Goal: Task Accomplishment & Management: Manage account settings

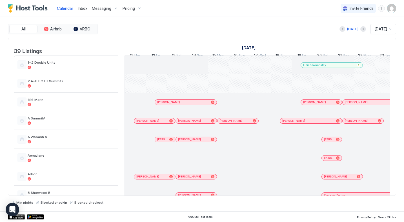
scroll to position [0, 313]
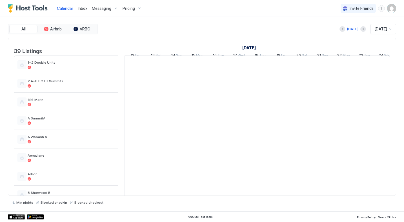
scroll to position [0, 313]
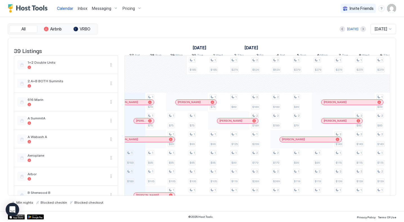
click at [394, 8] on img "User profile" at bounding box center [391, 8] width 9 height 9
click at [341, 29] on span "Settings" at bounding box center [340, 31] width 15 height 5
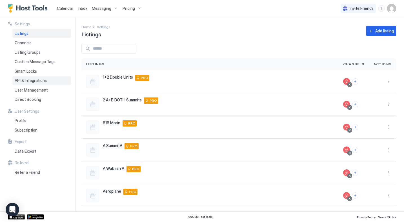
click at [31, 79] on span "API & Integrations" at bounding box center [31, 80] width 32 height 5
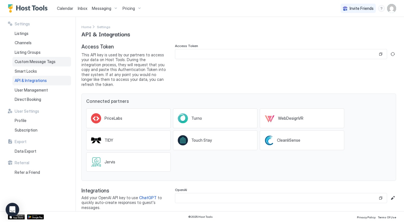
click at [41, 62] on span "Custom Message Tags" at bounding box center [35, 61] width 41 height 5
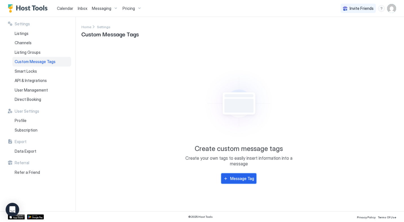
click at [238, 182] on button "Message Tag" at bounding box center [238, 178] width 35 height 10
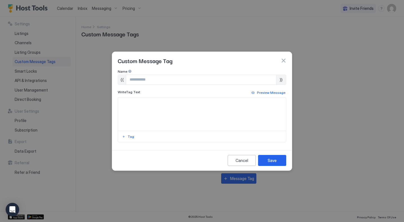
click at [282, 60] on button "button" at bounding box center [283, 61] width 6 height 6
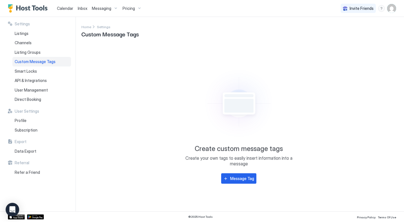
click at [28, 8] on img "Host Tools Logo" at bounding box center [29, 8] width 42 height 8
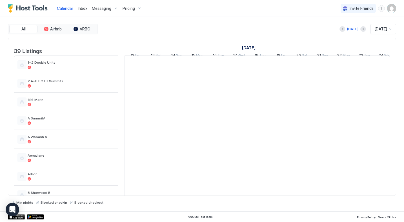
scroll to position [0, 313]
